Goal: Find specific page/section: Find specific page/section

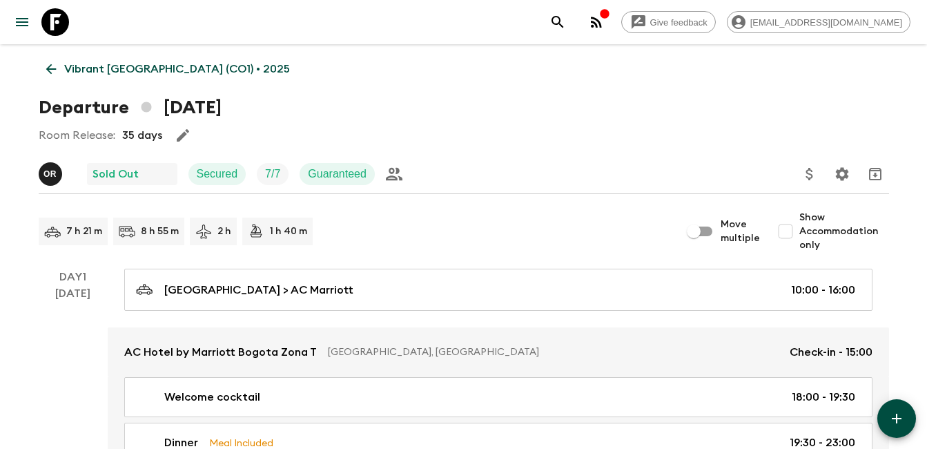
click at [53, 66] on icon at bounding box center [50, 68] width 15 height 15
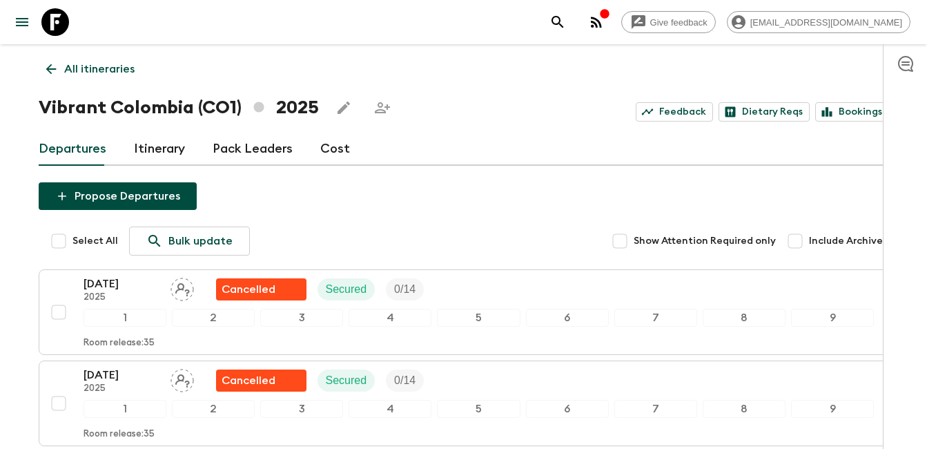
click at [53, 66] on icon at bounding box center [50, 68] width 15 height 15
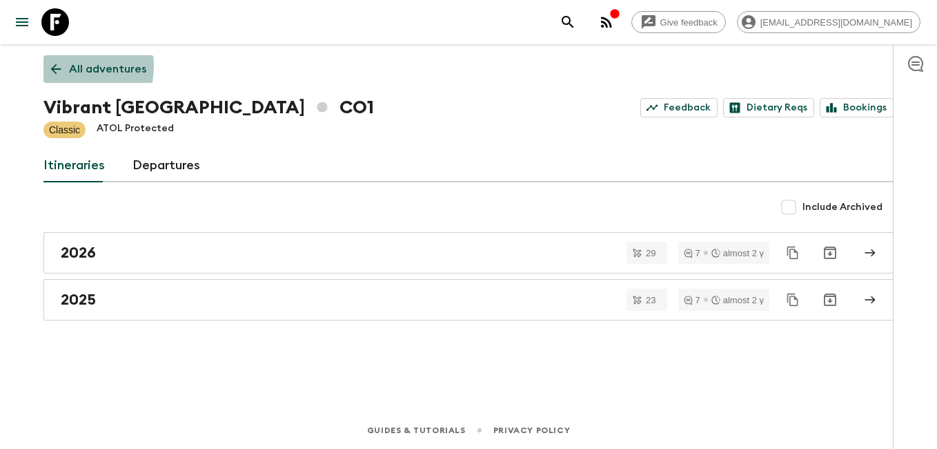
click at [53, 66] on icon at bounding box center [55, 68] width 15 height 15
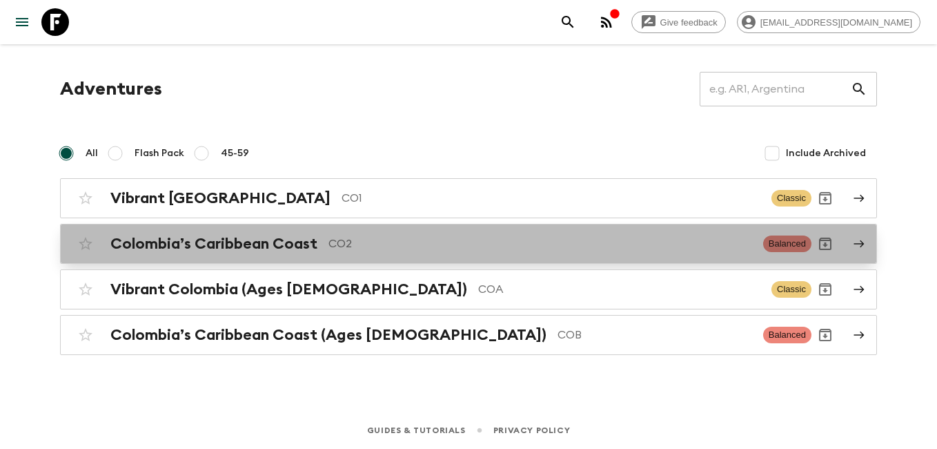
click at [258, 244] on h2 "Colombia’s Caribbean Coast" at bounding box center [213, 244] width 207 height 18
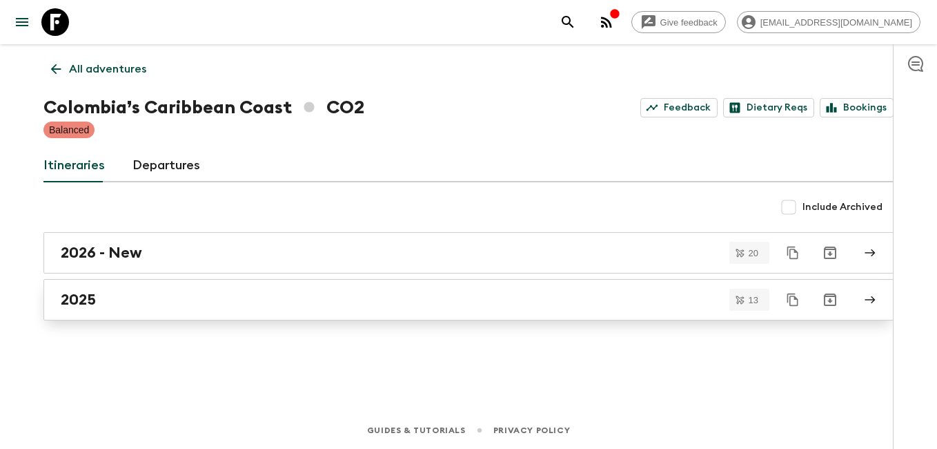
click at [122, 302] on div "2025" at bounding box center [455, 300] width 789 height 18
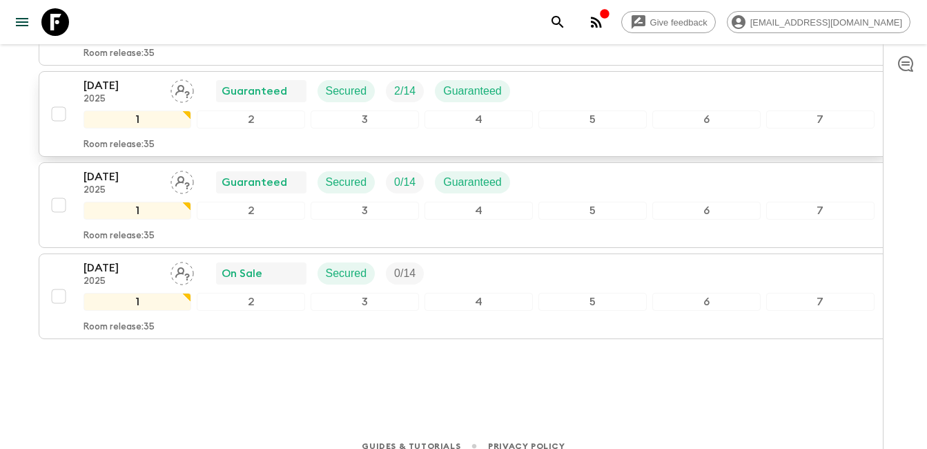
scroll to position [1125, 0]
